Goal: Information Seeking & Learning: Learn about a topic

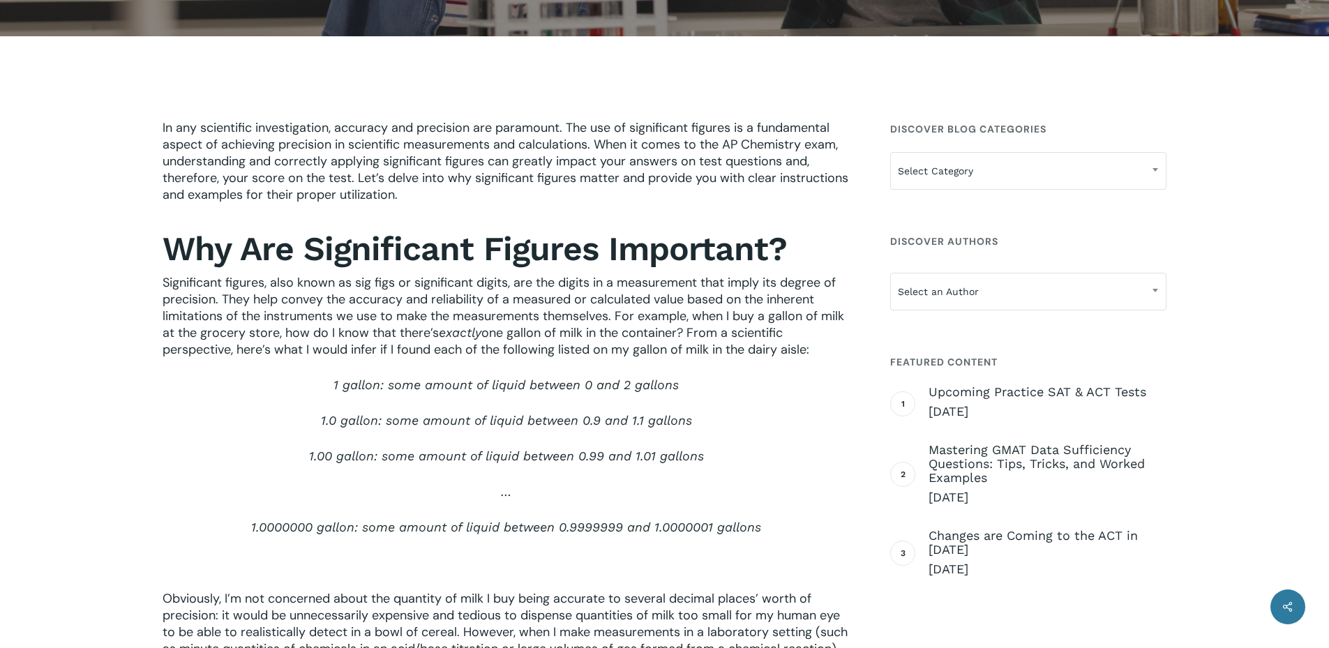
scroll to position [418, 0]
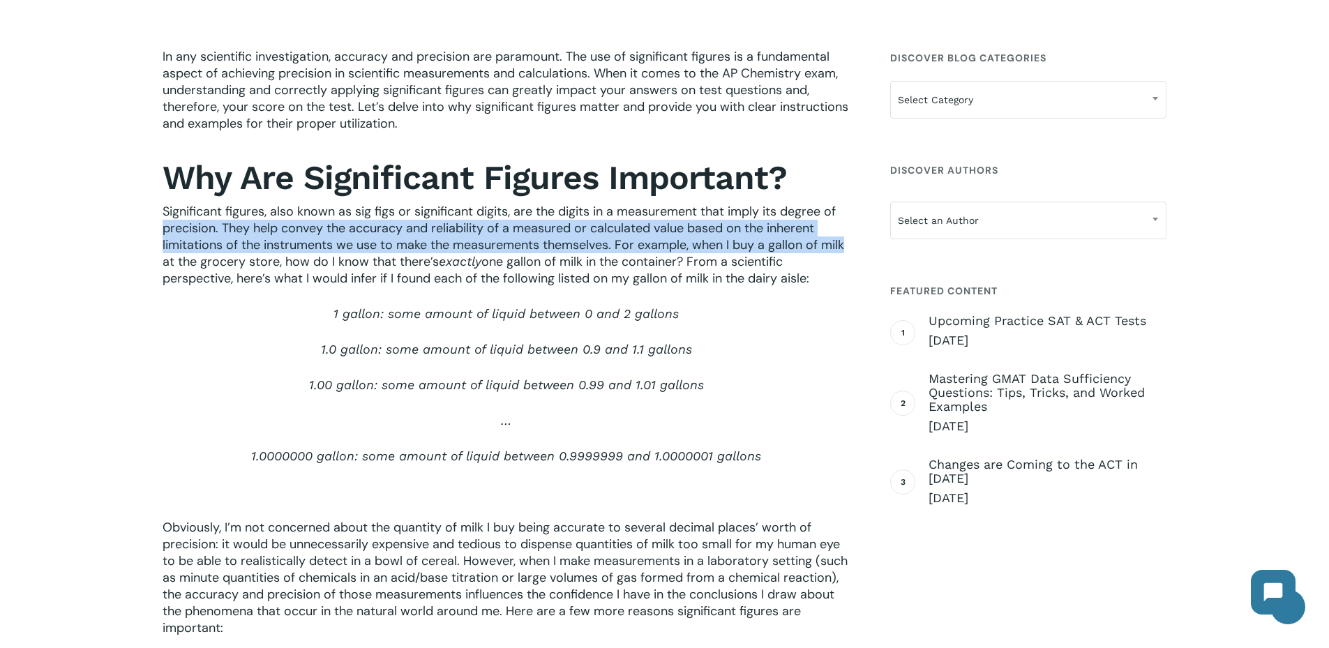
drag, startPoint x: 222, startPoint y: 232, endPoint x: 808, endPoint y: 322, distance: 592.7
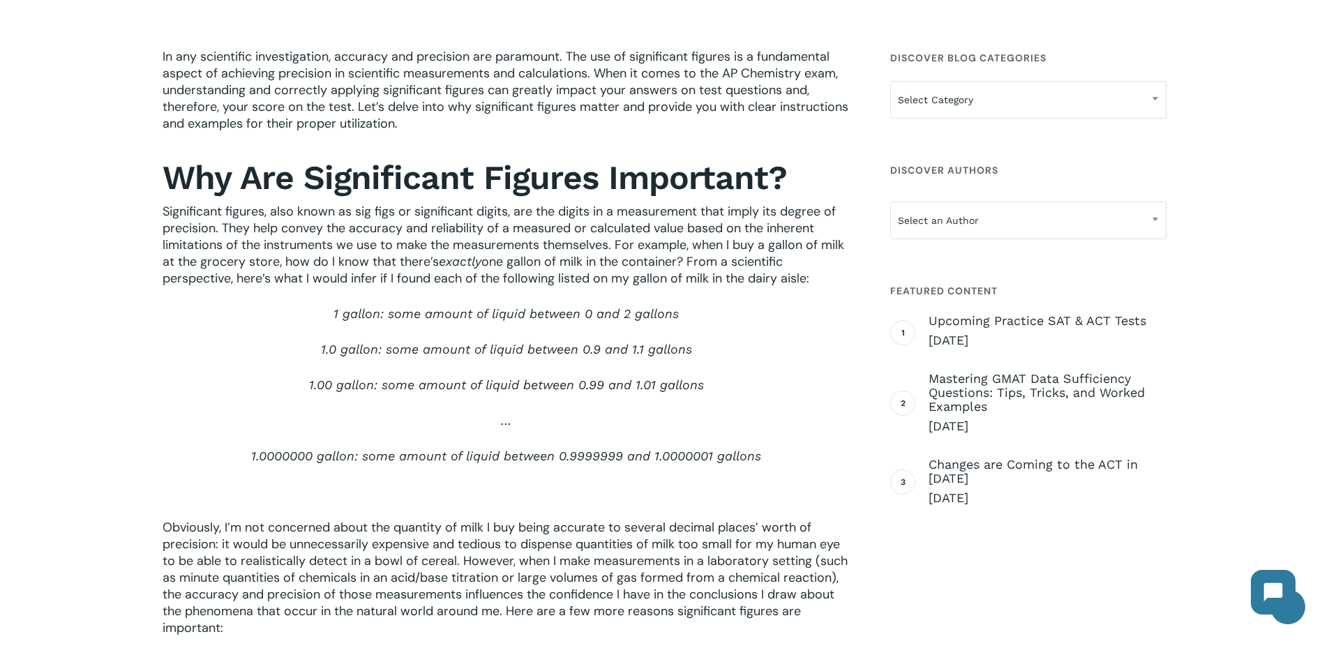
drag, startPoint x: 800, startPoint y: 356, endPoint x: 378, endPoint y: 307, distance: 424.8
click at [798, 356] on p "1.0 gallon: some amount of liquid between 0.9 and 1.1 gallons" at bounding box center [507, 359] width 688 height 36
drag, startPoint x: 271, startPoint y: 261, endPoint x: 824, endPoint y: 313, distance: 554.9
click at [838, 272] on p "Significant figures, also known as sig figs or significant digits, are the digi…" at bounding box center [507, 254] width 688 height 103
drag, startPoint x: 818, startPoint y: 345, endPoint x: 639, endPoint y: 324, distance: 180.5
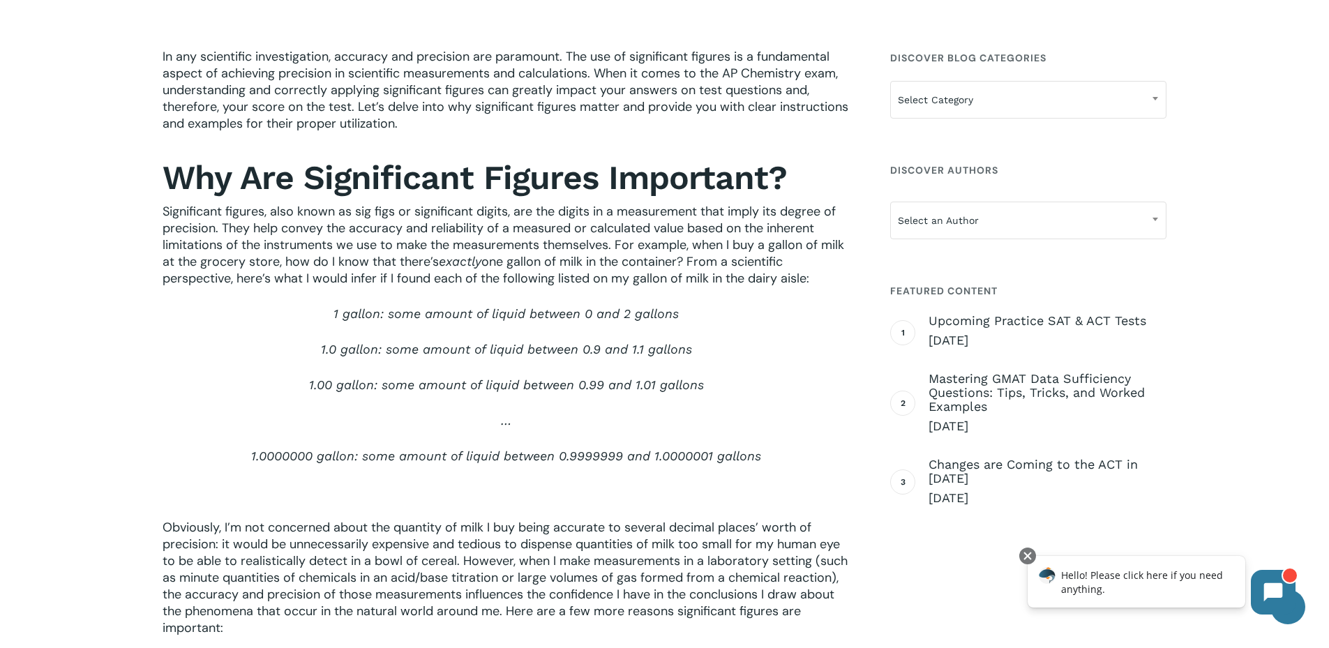
click at [818, 345] on p "1.0 gallon: some amount of liquid between 0.9 and 1.1 gallons" at bounding box center [507, 359] width 688 height 36
drag, startPoint x: 349, startPoint y: 319, endPoint x: 721, endPoint y: 308, distance: 372.6
click at [713, 308] on p "1 gallon: some amount of liquid between 0 and 2 gallons" at bounding box center [507, 323] width 688 height 36
drag, startPoint x: 774, startPoint y: 305, endPoint x: 764, endPoint y: 304, distance: 9.2
click at [774, 305] on p "1 gallon: some amount of liquid between 0 and 2 gallons" at bounding box center [507, 323] width 688 height 36
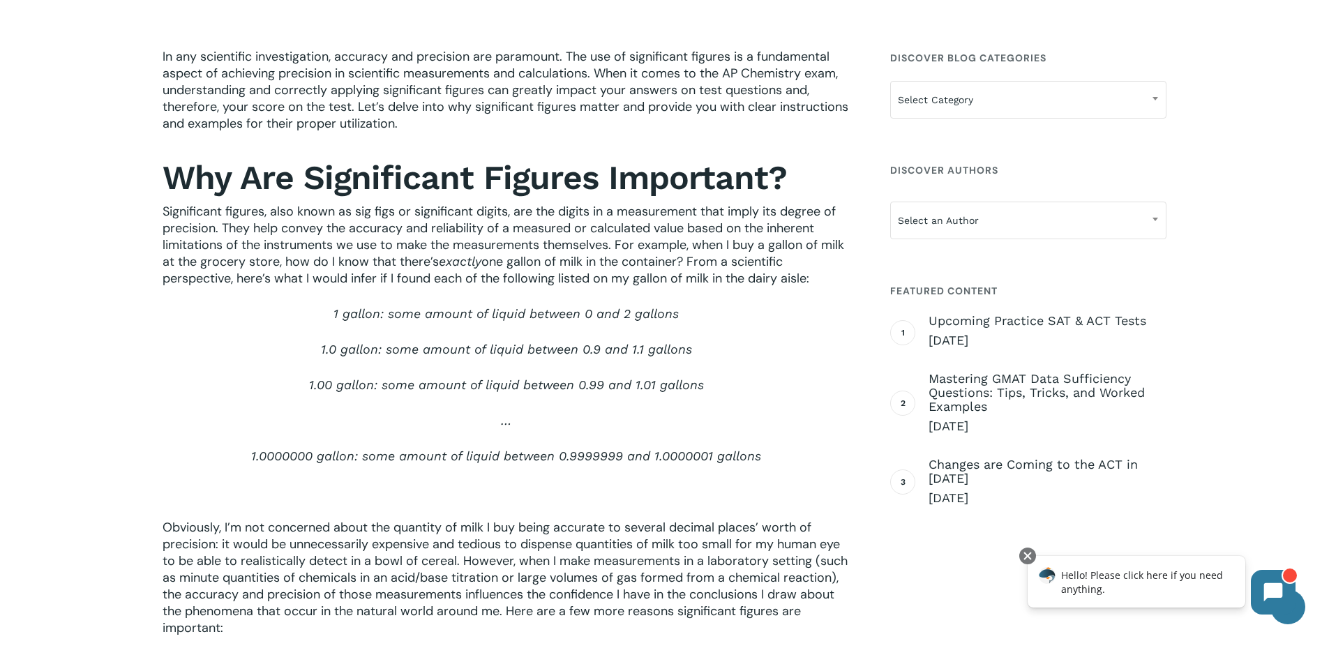
drag, startPoint x: 383, startPoint y: 278, endPoint x: 815, endPoint y: 306, distance: 432.7
click at [831, 278] on p "Significant figures, also known as sig figs or significant digits, are the digi…" at bounding box center [507, 254] width 688 height 103
click at [803, 349] on p "1.0 gallon: some amount of liquid between 0.9 and 1.1 gallons" at bounding box center [507, 359] width 688 height 36
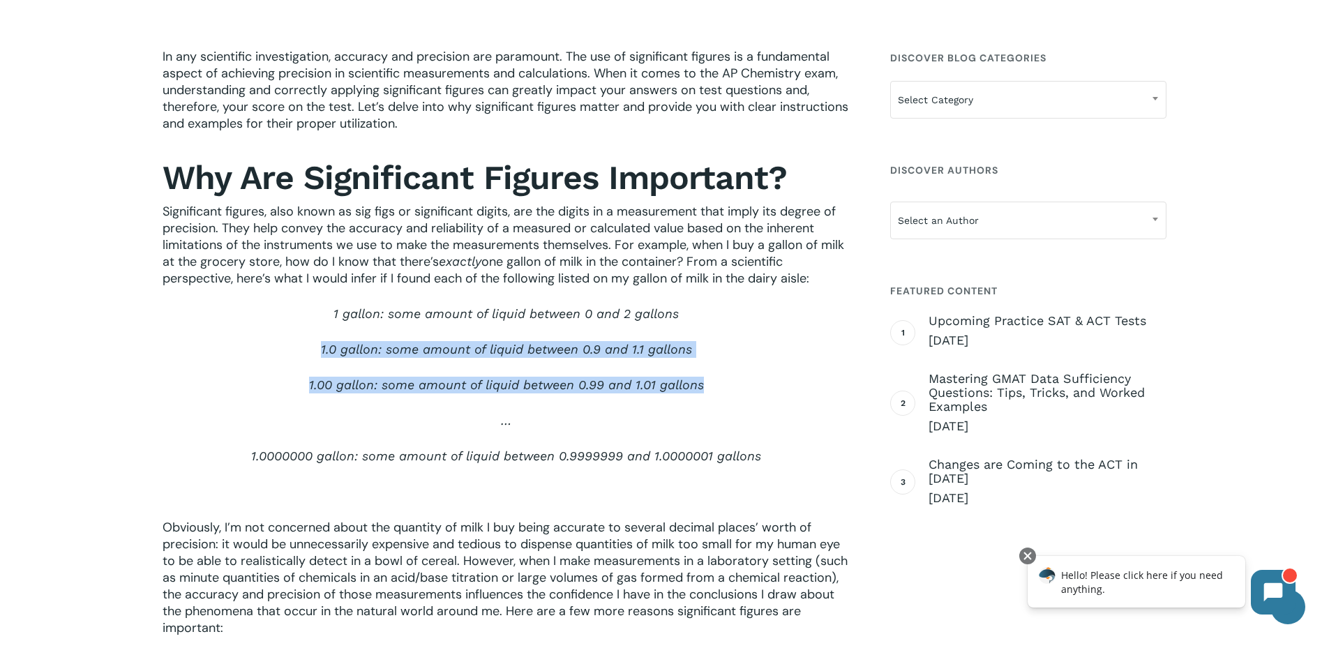
drag, startPoint x: 402, startPoint y: 353, endPoint x: 742, endPoint y: 391, distance: 341.8
click at [735, 387] on div "In any scientific investigation, accuracy and precision are paramount. The use …" at bounding box center [507, 496] width 688 height 896
click at [762, 408] on p "1.00 gallon: some amount of liquid between 0.99 and 1.01 gallons" at bounding box center [507, 395] width 688 height 36
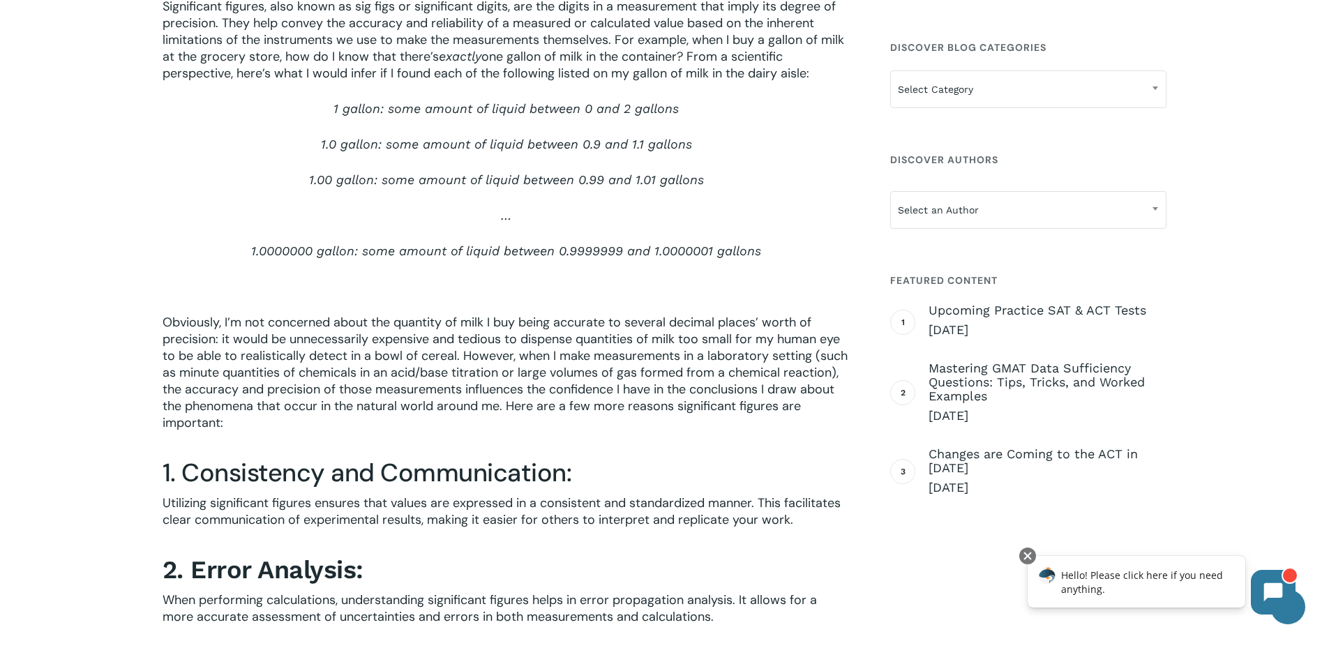
scroll to position [628, 0]
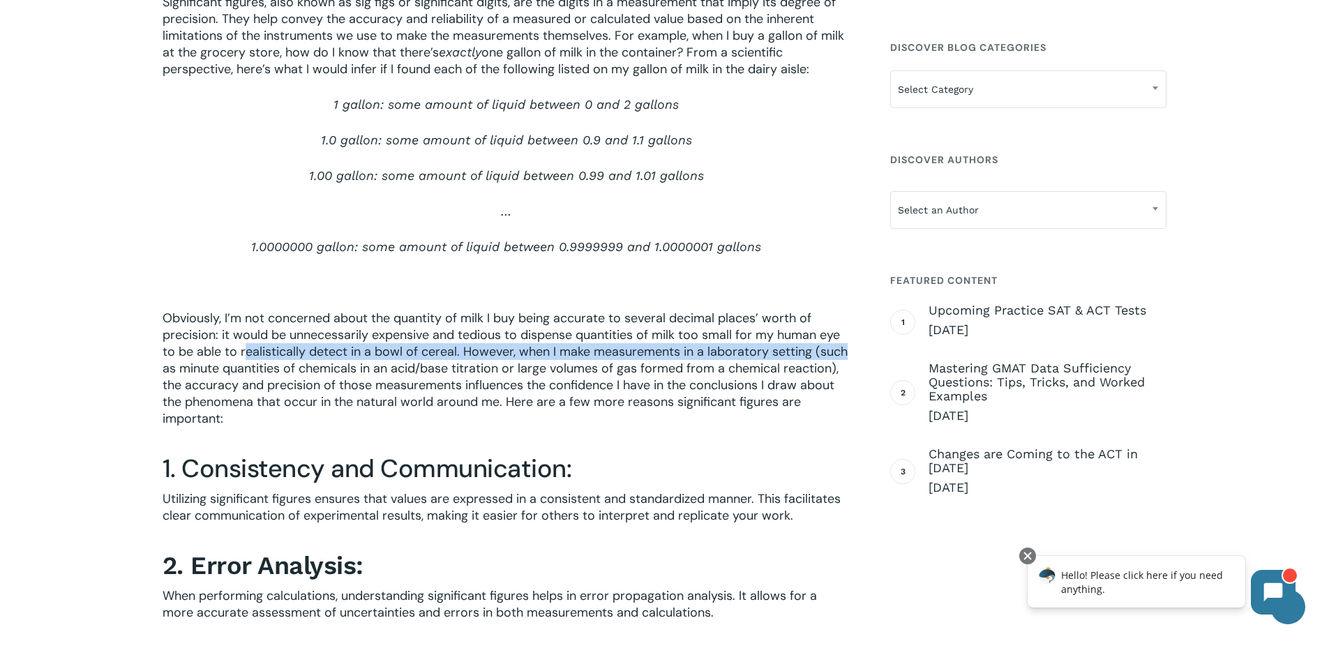
drag, startPoint x: 248, startPoint y: 344, endPoint x: 880, endPoint y: 346, distance: 631.9
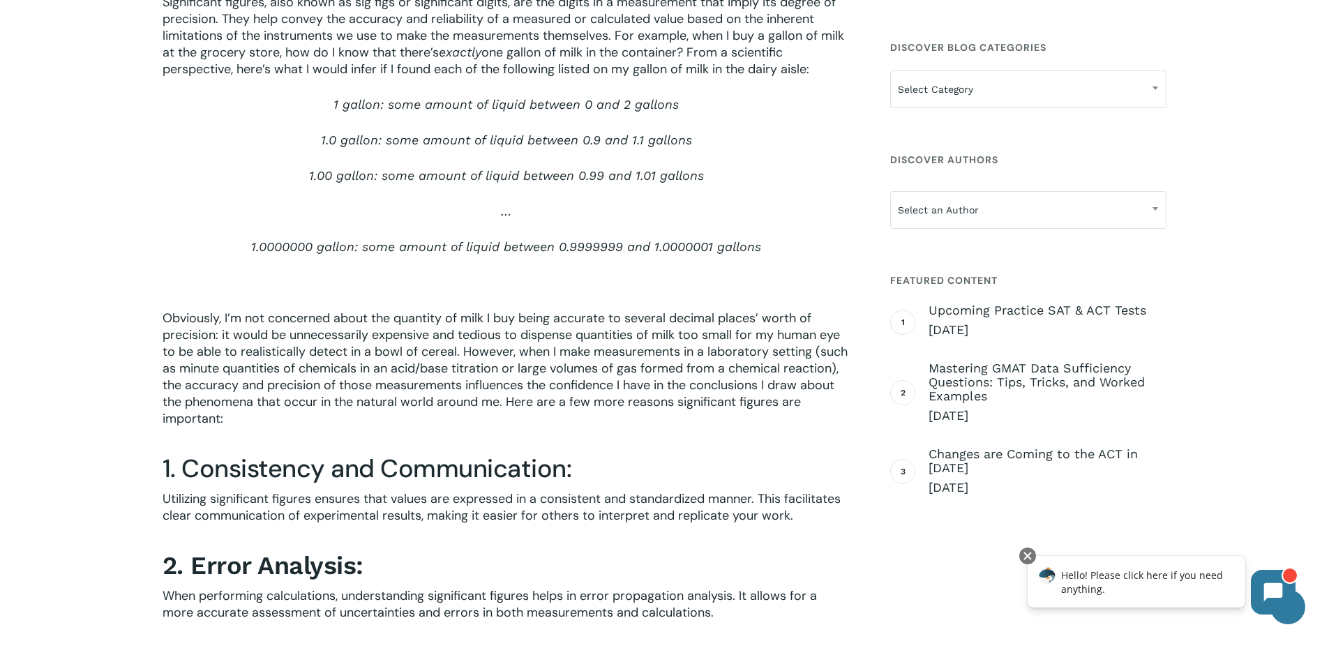
drag, startPoint x: 840, startPoint y: 417, endPoint x: 787, endPoint y: 404, distance: 55.3
click at [840, 417] on p "Obviously, I’m not concerned about the quantity of milk I buy being accurate to…" at bounding box center [507, 378] width 688 height 136
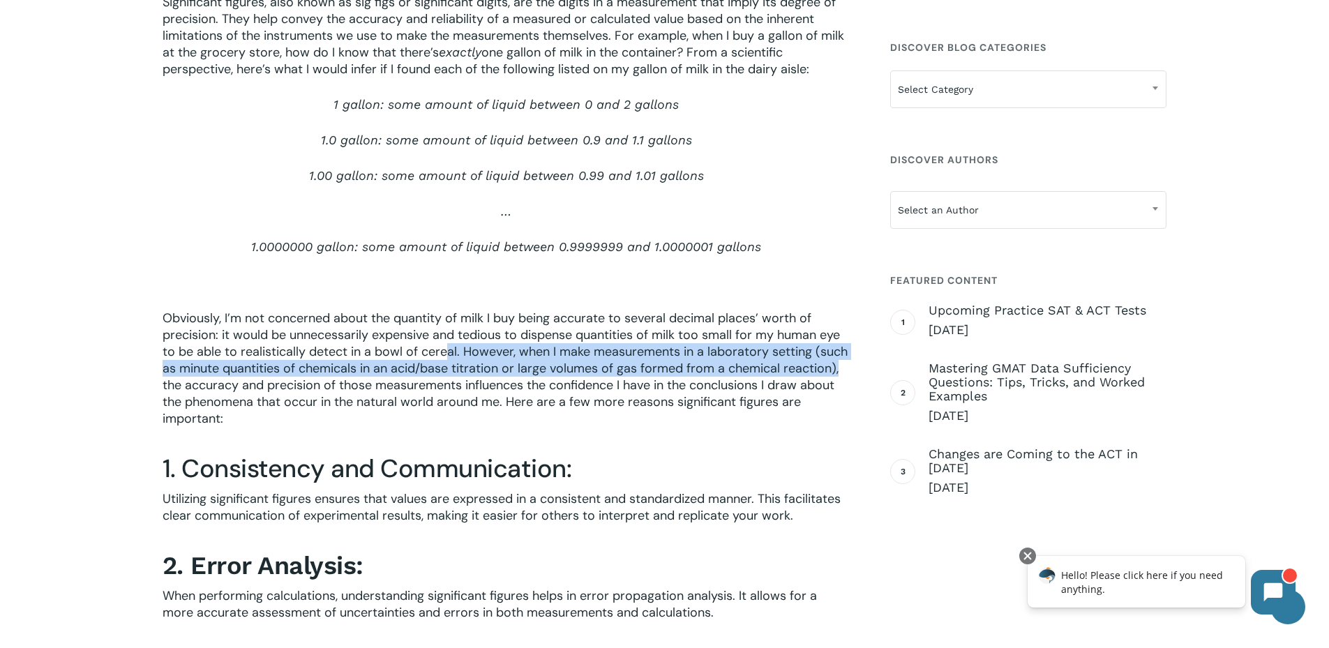
drag, startPoint x: 492, startPoint y: 346, endPoint x: 718, endPoint y: 431, distance: 242.1
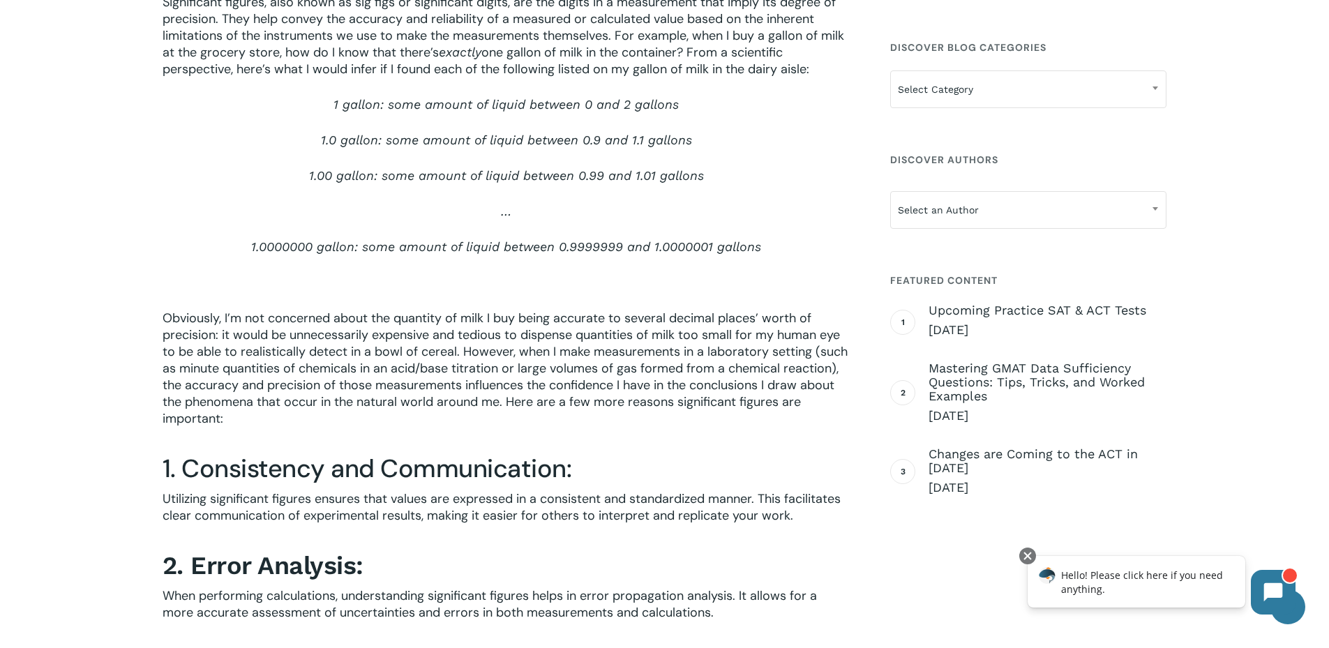
click at [610, 467] on h3 "1. Consistency and Communication:" at bounding box center [507, 469] width 688 height 32
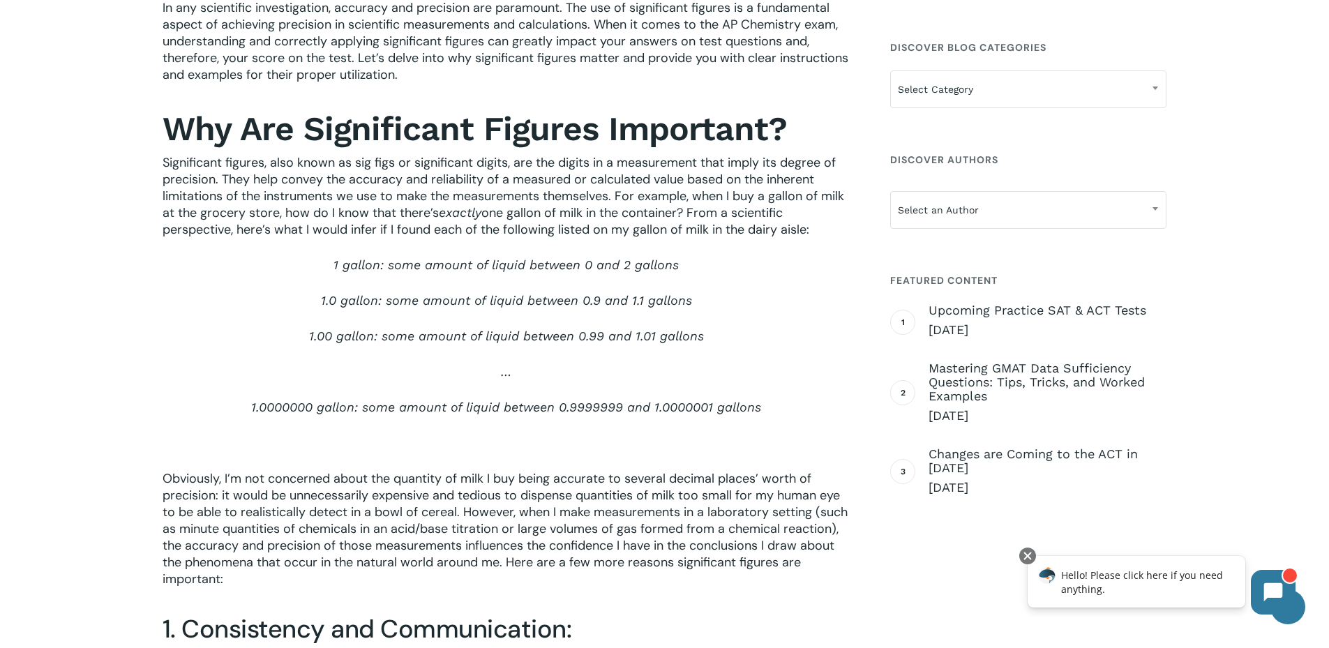
scroll to position [492, 0]
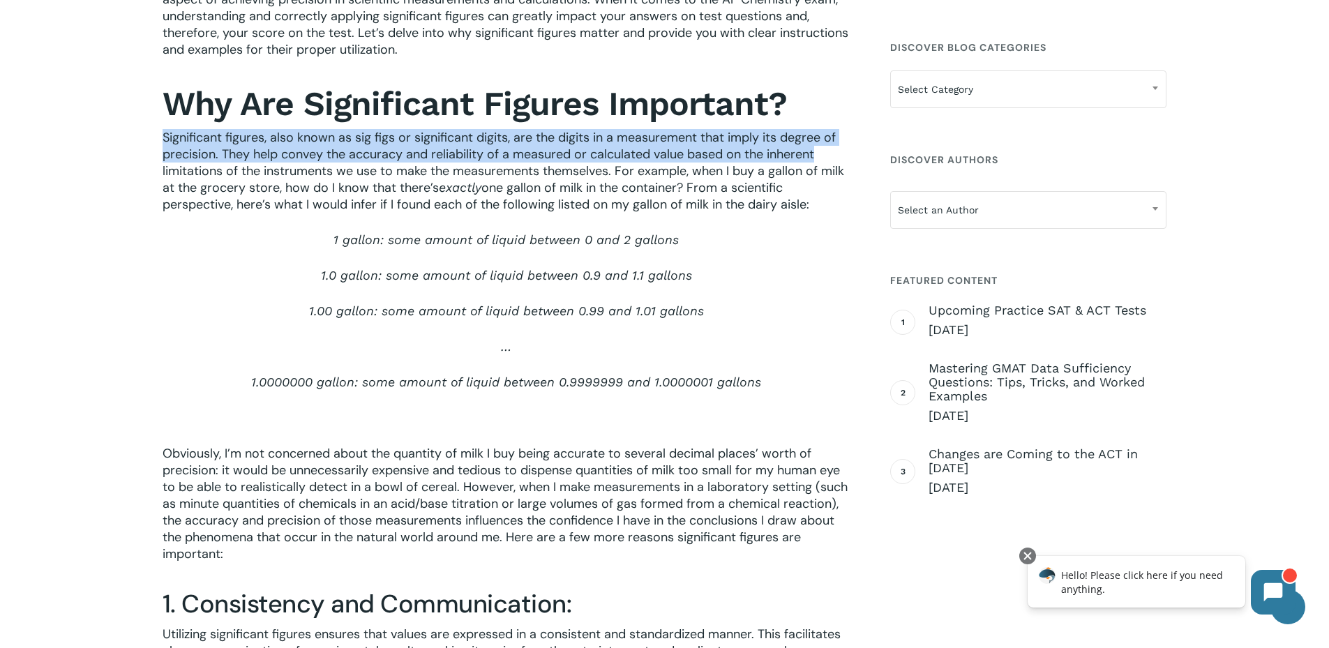
drag, startPoint x: 150, startPoint y: 134, endPoint x: 849, endPoint y: 151, distance: 699.1
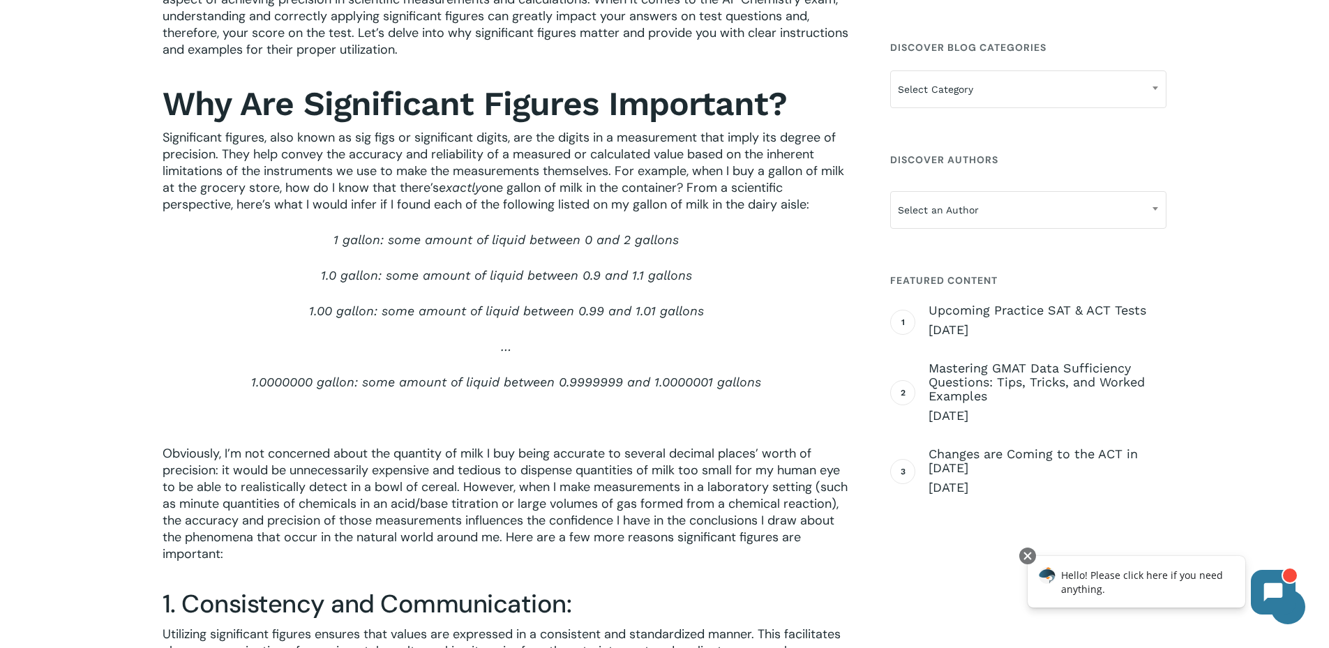
click at [806, 251] on p "1 gallon: some amount of liquid between 0 and 2 gallons" at bounding box center [507, 250] width 688 height 36
drag, startPoint x: 310, startPoint y: 236, endPoint x: 744, endPoint y: 268, distance: 435.0
click at [710, 233] on p "1 gallon: some amount of liquid between 0 and 2 gallons" at bounding box center [507, 250] width 688 height 36
drag, startPoint x: 744, startPoint y: 268, endPoint x: 691, endPoint y: 288, distance: 56.1
click at [744, 268] on p "1.0 gallon: some amount of liquid between 0.9 and 1.1 gallons" at bounding box center [507, 285] width 688 height 36
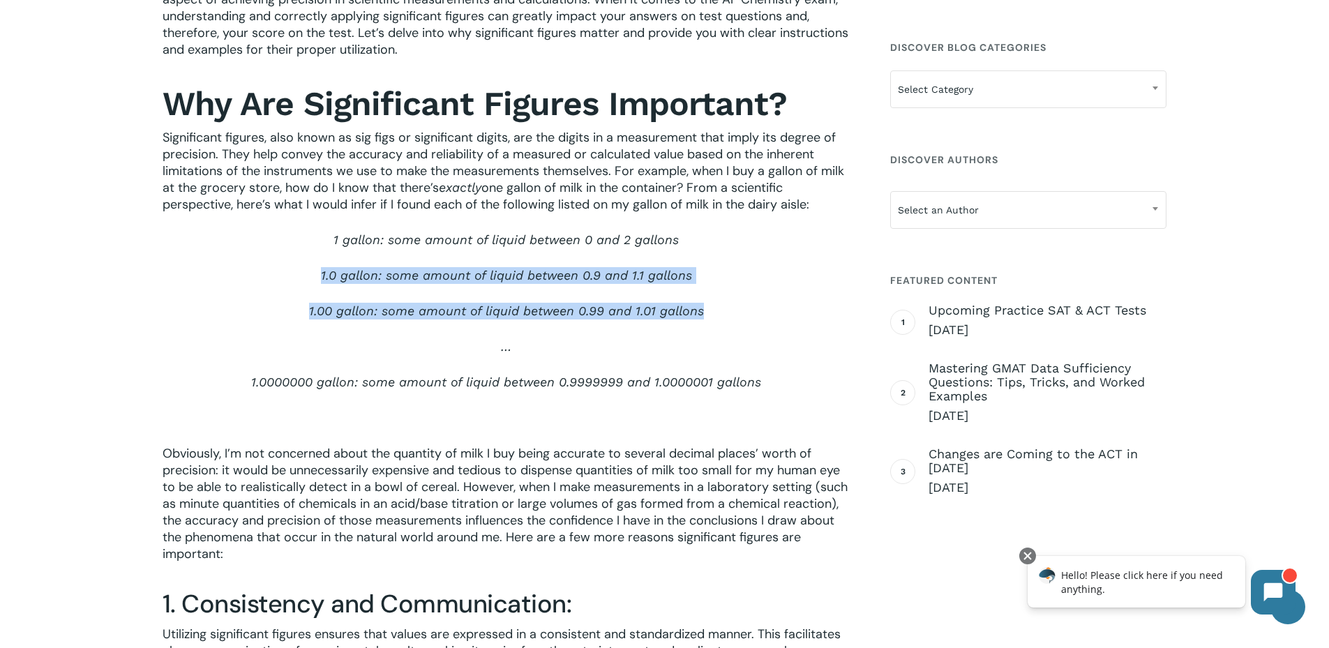
drag, startPoint x: 319, startPoint y: 274, endPoint x: 725, endPoint y: 324, distance: 408.9
click at [728, 310] on div "In any scientific investigation, accuracy and precision are paramount. The use …" at bounding box center [507, 422] width 688 height 896
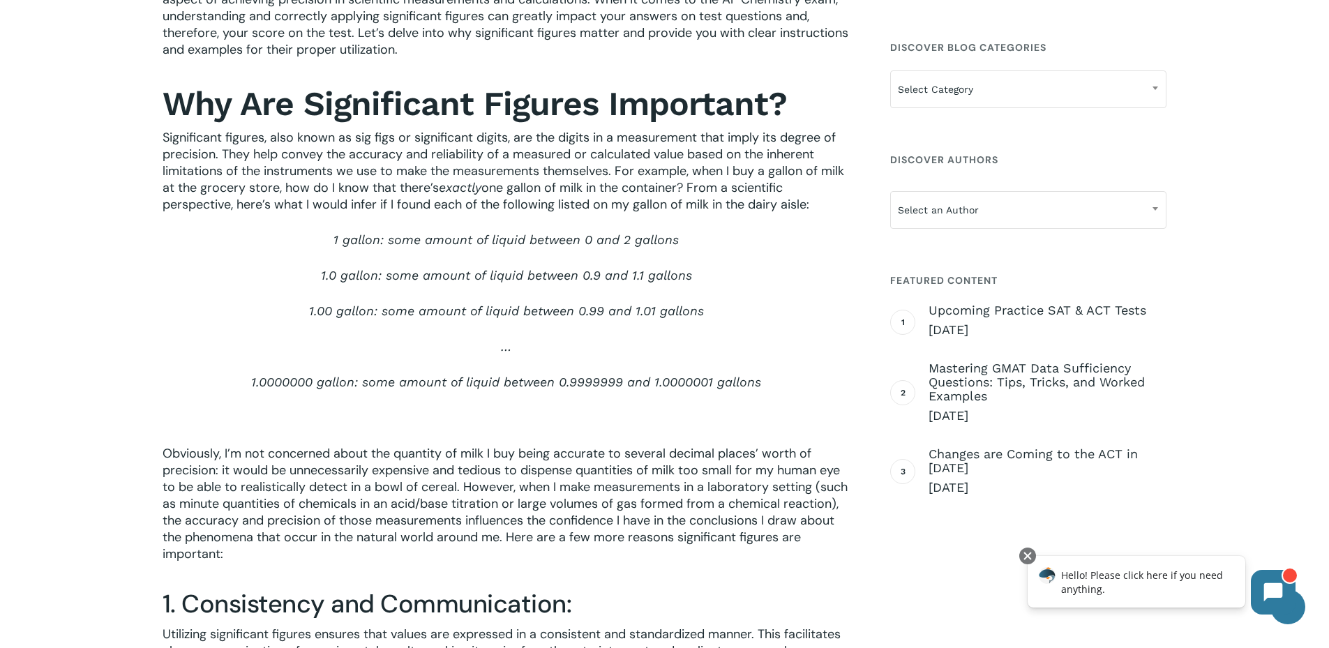
drag, startPoint x: 716, startPoint y: 349, endPoint x: 655, endPoint y: 342, distance: 61.9
click at [716, 349] on p "…" at bounding box center [507, 356] width 688 height 36
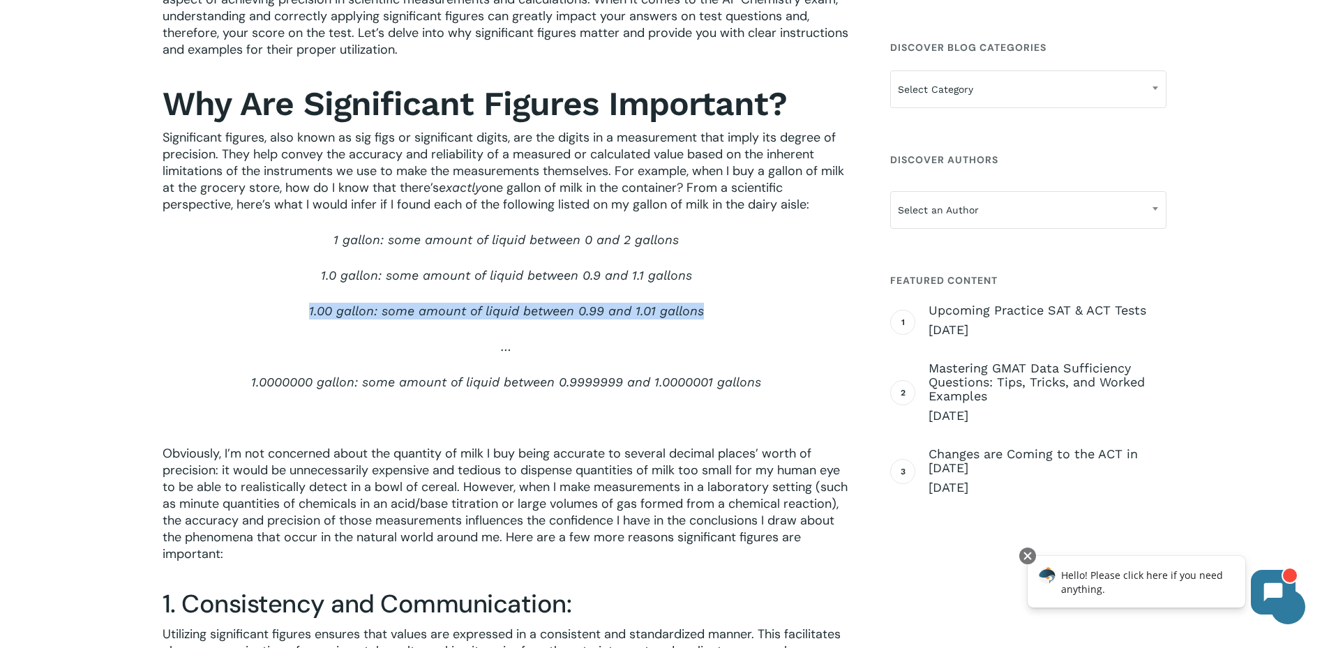
drag, startPoint x: 303, startPoint y: 312, endPoint x: 727, endPoint y: 314, distance: 424.8
click at [727, 314] on p "1.00 gallon: some amount of liquid between 0.99 and 1.01 gallons" at bounding box center [507, 321] width 688 height 36
click at [734, 335] on p "1.00 gallon: some amount of liquid between 0.99 and 1.01 gallons" at bounding box center [507, 321] width 688 height 36
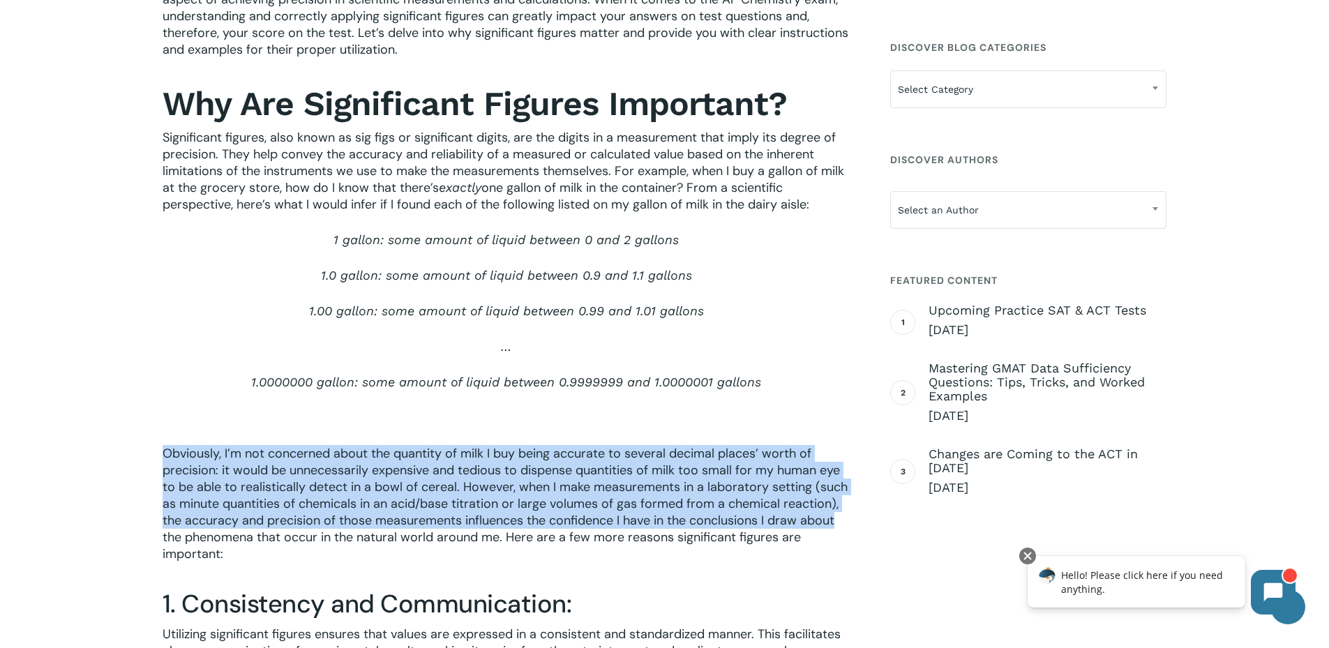
drag, startPoint x: 234, startPoint y: 452, endPoint x: 845, endPoint y: 528, distance: 615.0
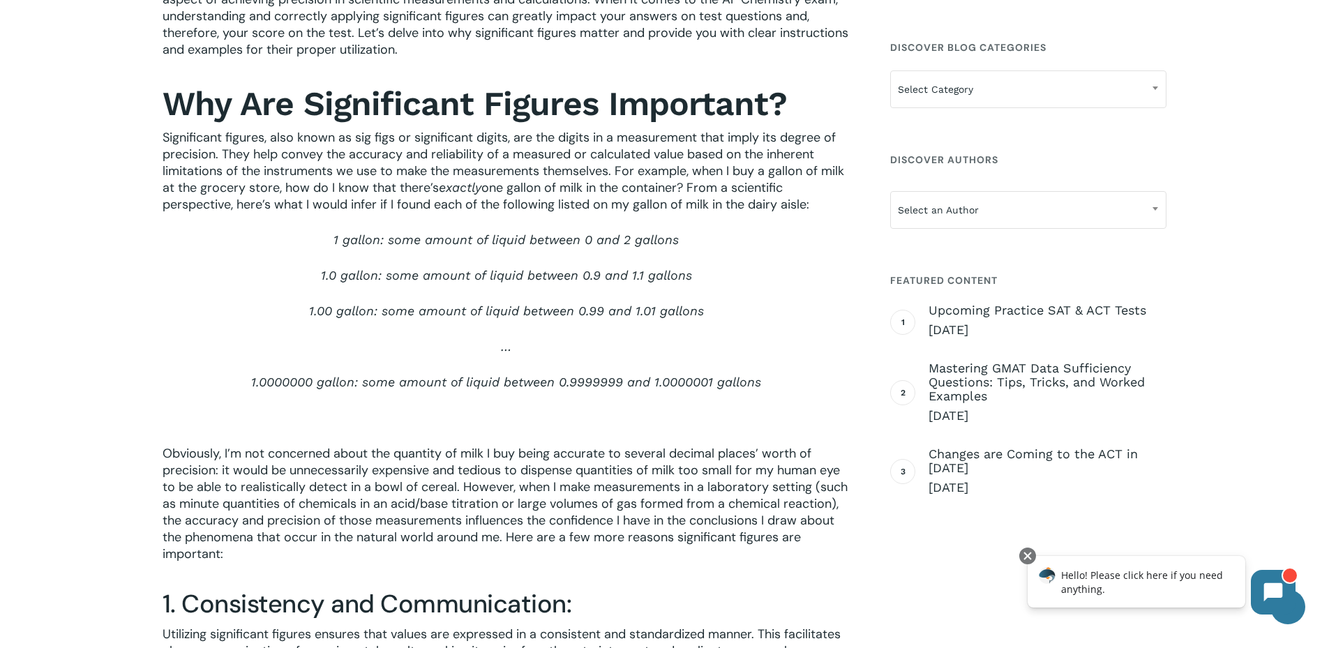
drag, startPoint x: 237, startPoint y: 255, endPoint x: 206, endPoint y: 222, distance: 44.9
click at [237, 255] on p "1 gallon: some amount of liquid between 0 and 2 gallons" at bounding box center [507, 250] width 688 height 36
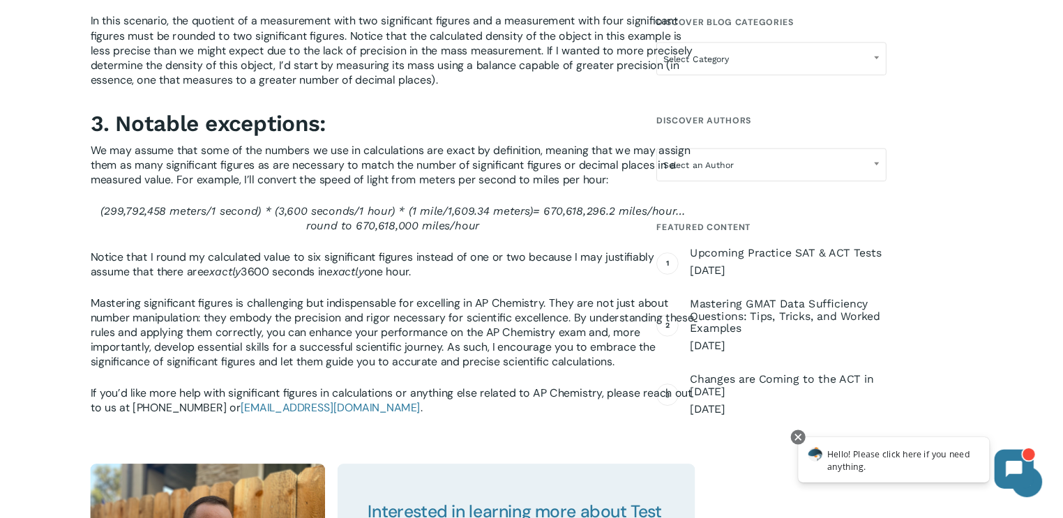
scroll to position [2236, 0]
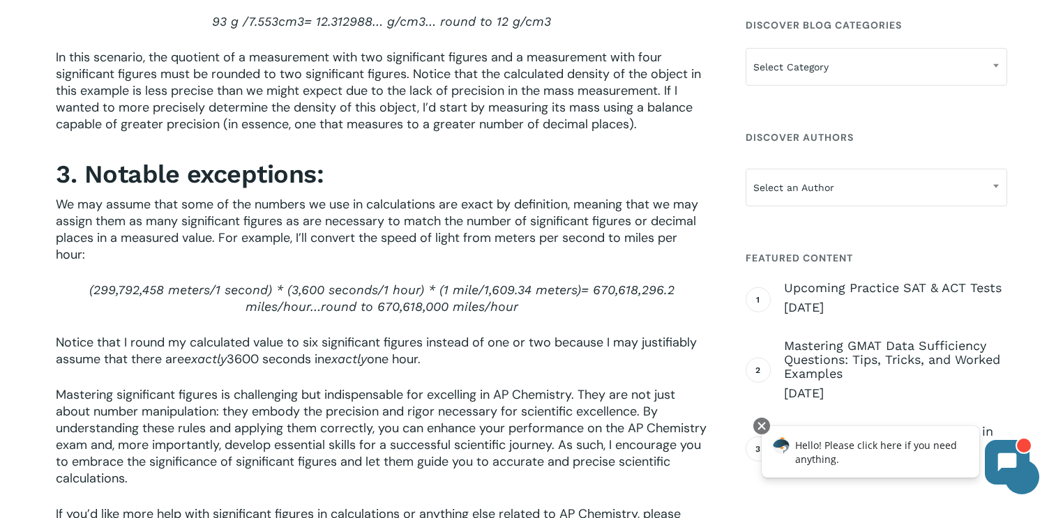
click at [98, 163] on h3 "3. Notable exceptions:" at bounding box center [381, 174] width 651 height 32
click at [33, 217] on div "In any scientific investigation, accuracy and precision are paramount. The use …" at bounding box center [531, 1] width 1063 height 3596
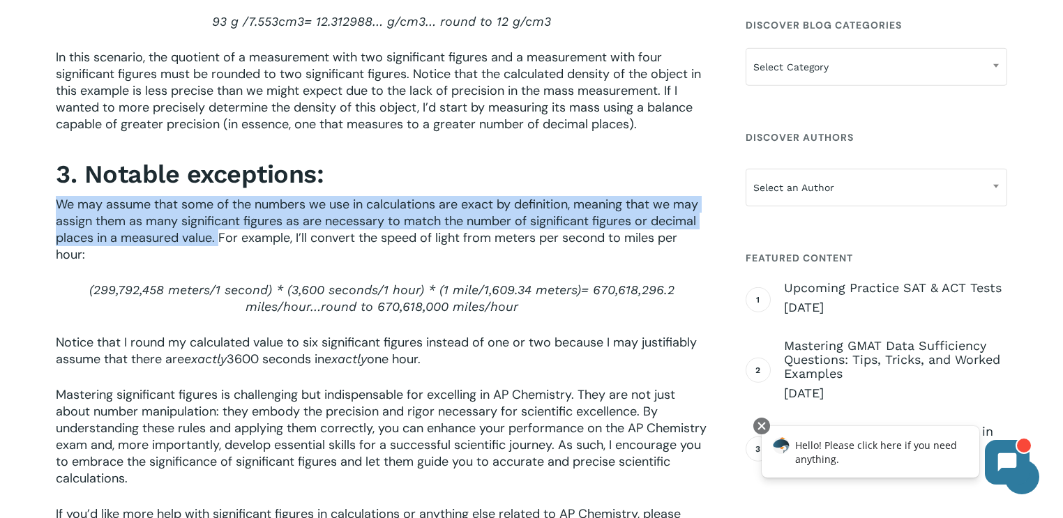
drag, startPoint x: 56, startPoint y: 209, endPoint x: 218, endPoint y: 239, distance: 164.7
click at [218, 239] on span "We may assume that some of the numbers we use in calculations are exact by defi…" at bounding box center [377, 229] width 642 height 67
copy span "We may assume that some of the numbers we use in calculations are exact by defi…"
